Goal: Information Seeking & Learning: Learn about a topic

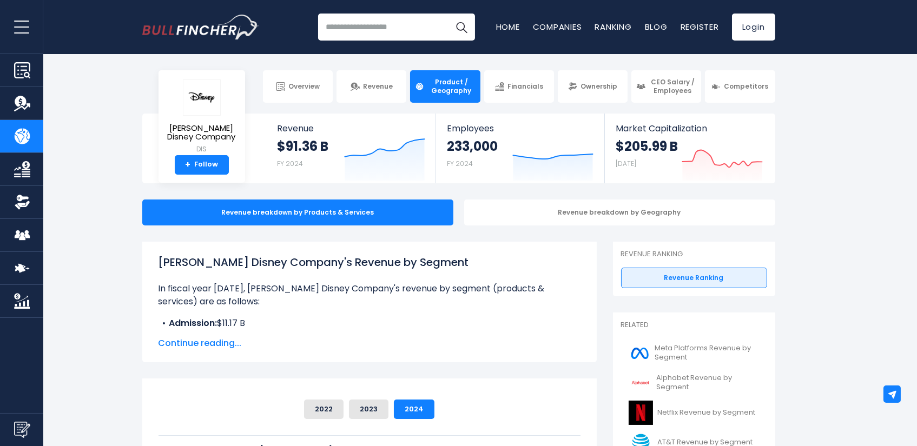
click at [386, 34] on input "search" at bounding box center [396, 27] width 157 height 27
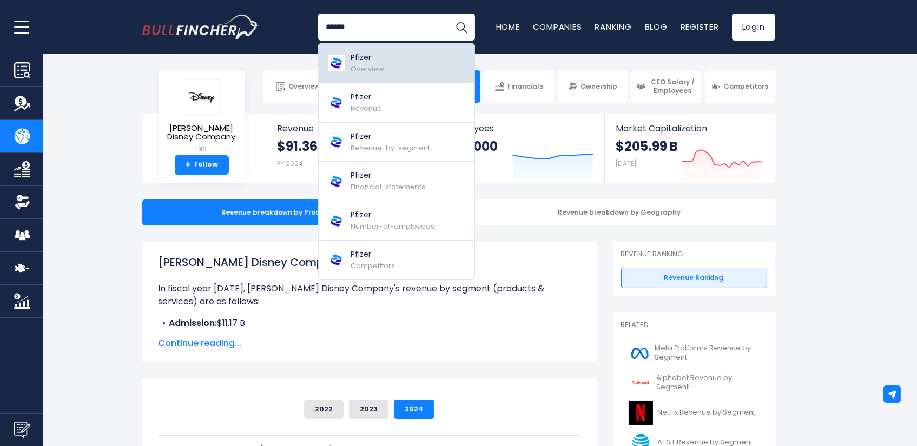
type input "******"
click at [409, 63] on link "Pfizer Overview" at bounding box center [397, 64] width 156 height 40
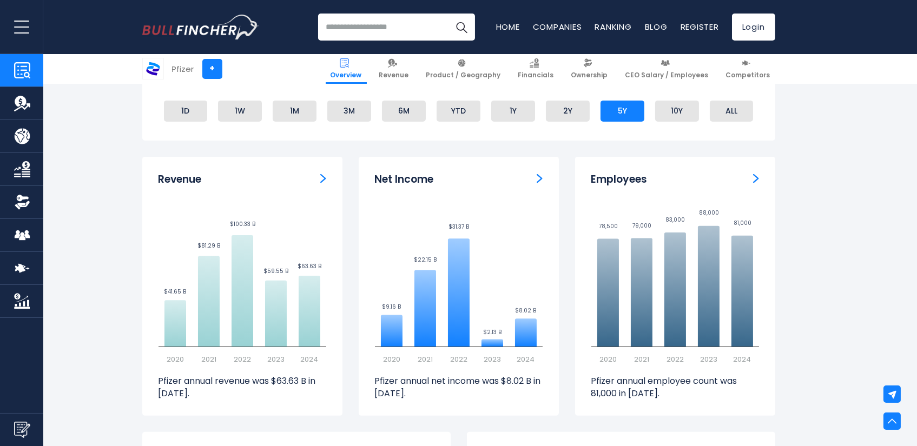
scroll to position [721, 0]
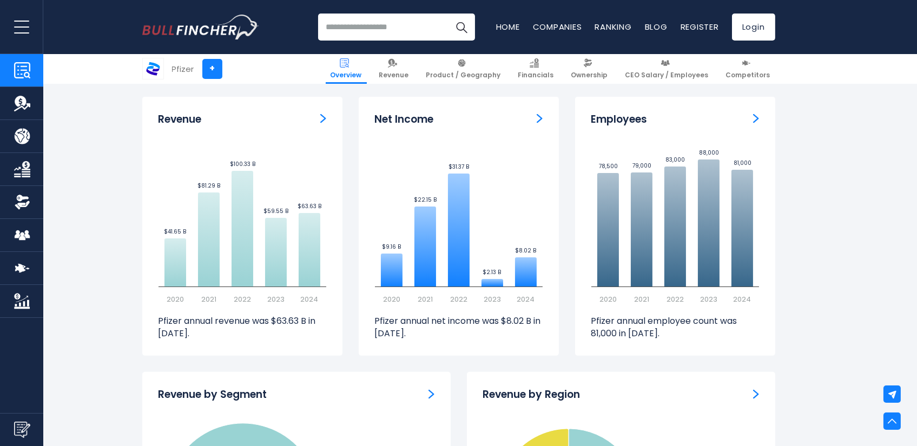
click at [325, 120] on img "Revenue" at bounding box center [323, 119] width 6 height 10
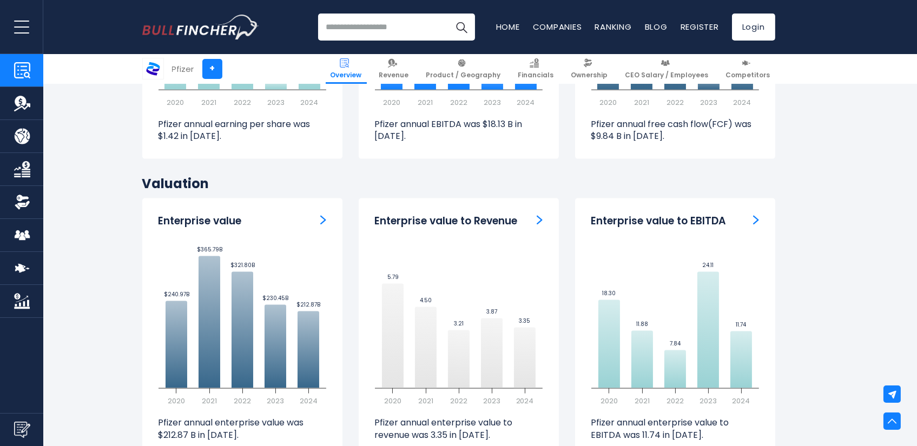
scroll to position [0, 0]
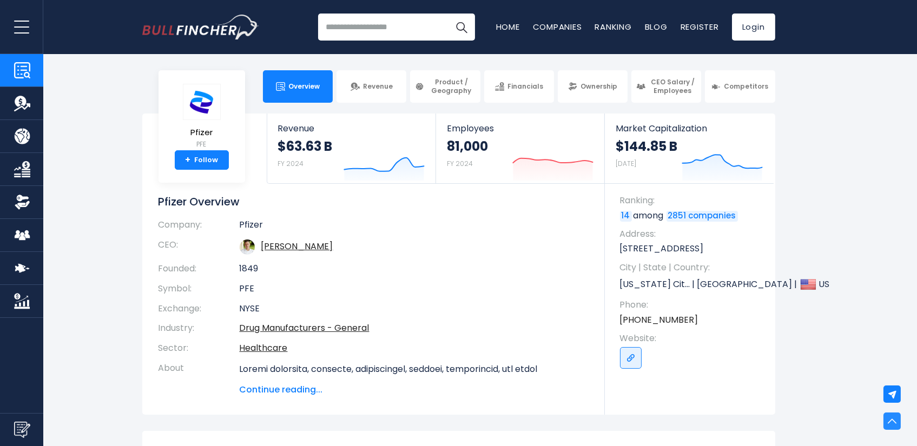
drag, startPoint x: 804, startPoint y: 326, endPoint x: 784, endPoint y: -73, distance: 399.3
click at [381, 90] on span "Revenue" at bounding box center [378, 86] width 30 height 9
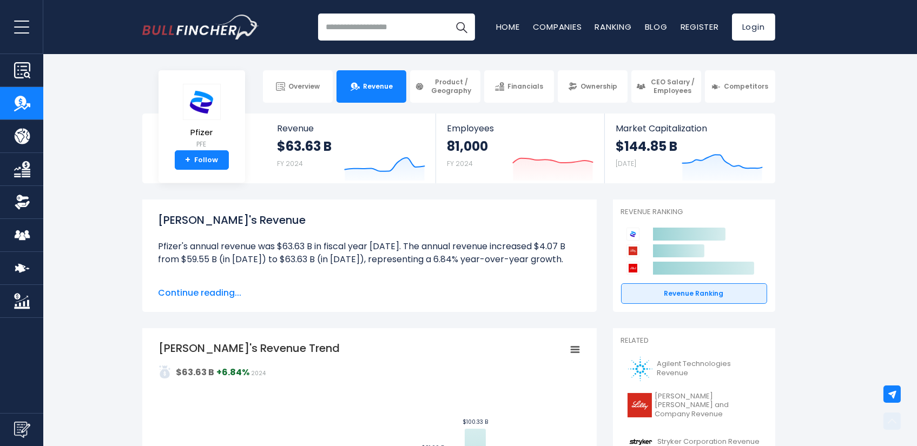
drag, startPoint x: 832, startPoint y: 239, endPoint x: 870, endPoint y: -73, distance: 314.6
drag, startPoint x: 642, startPoint y: 285, endPoint x: 761, endPoint y: -73, distance: 377.7
click at [462, 85] on span "Product / Geography" at bounding box center [451, 86] width 48 height 17
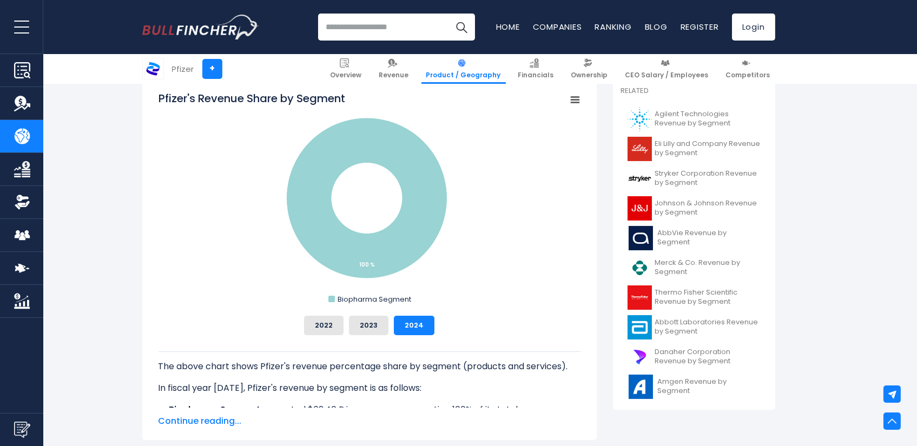
scroll to position [360, 0]
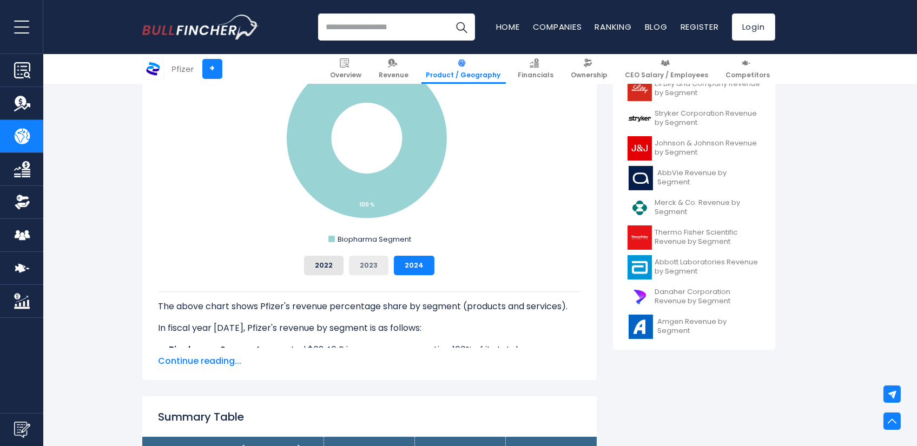
click at [350, 269] on button "2023" at bounding box center [369, 265] width 40 height 19
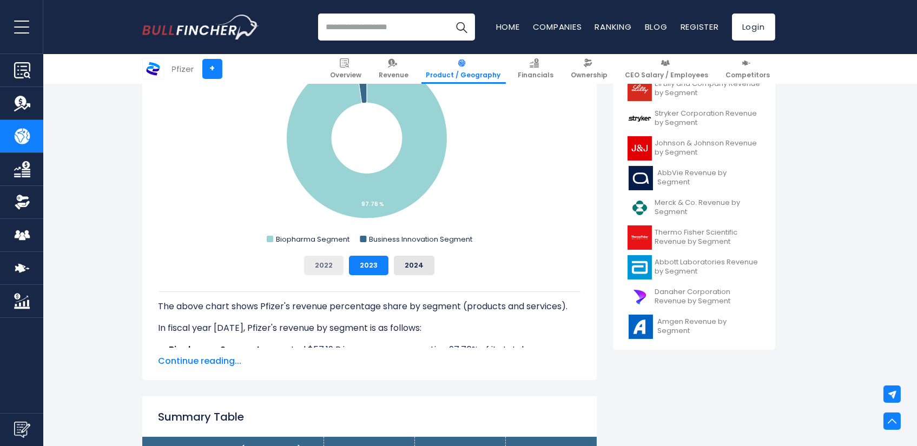
click at [328, 265] on button "2022" at bounding box center [324, 265] width 40 height 19
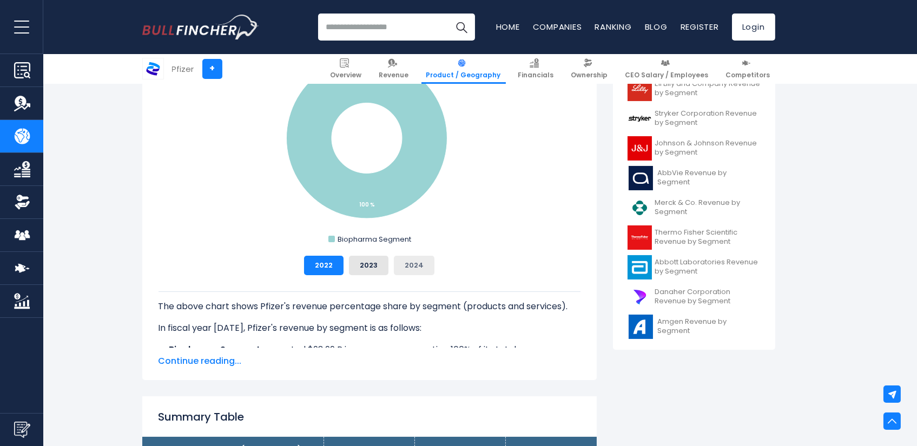
click at [415, 269] on button "2024" at bounding box center [414, 265] width 41 height 19
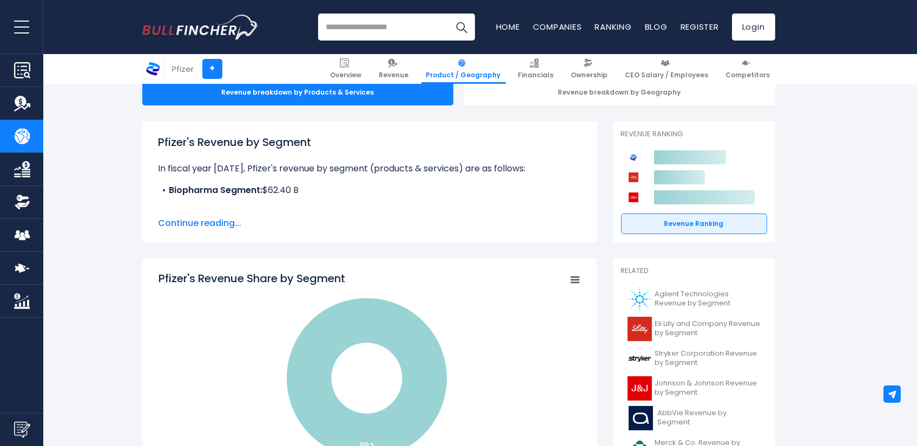
click at [214, 227] on span "Continue reading..." at bounding box center [370, 223] width 422 height 13
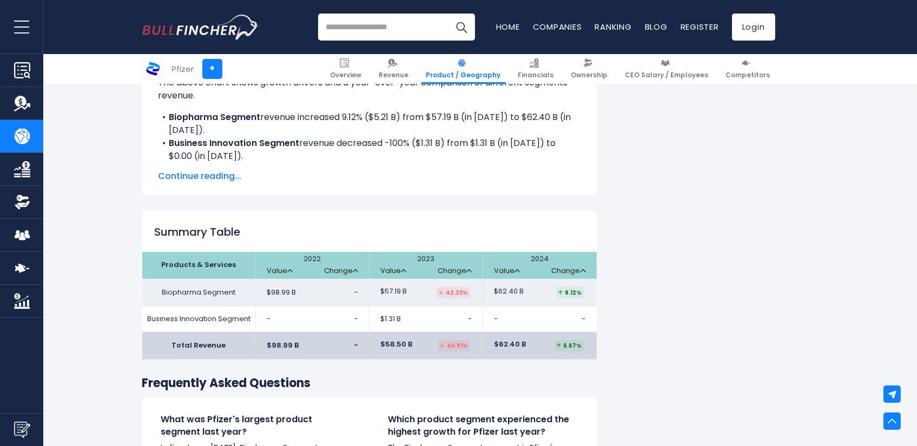
scroll to position [1804, 0]
